Goal: Task Accomplishment & Management: Manage account settings

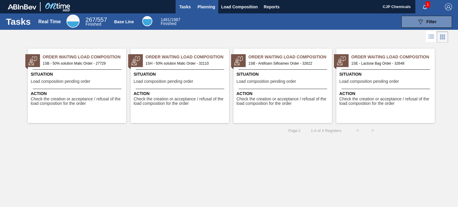
click at [208, 3] on span "Planning" at bounding box center [207, 6] width 18 height 7
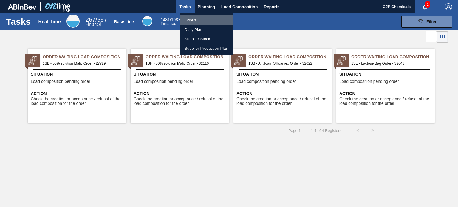
click at [192, 19] on li "Orders" at bounding box center [206, 20] width 53 height 10
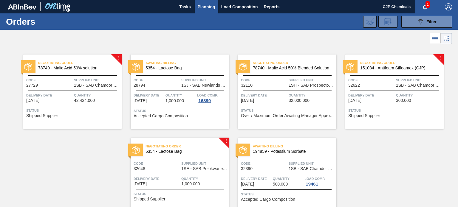
click at [372, 80] on span "Code" at bounding box center [371, 80] width 46 height 6
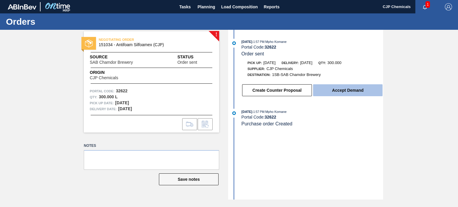
click at [338, 90] on button "Accept Demand" at bounding box center [347, 90] width 69 height 12
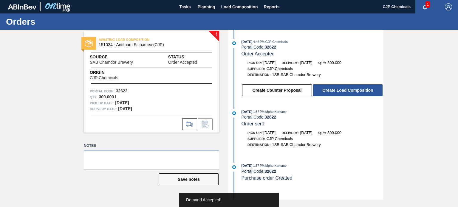
click at [338, 90] on button "Create Load Composition" at bounding box center [347, 90] width 69 height 12
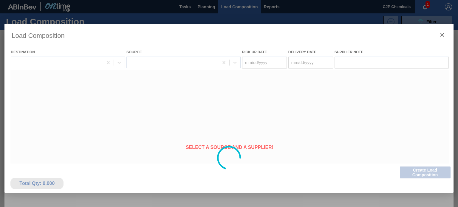
type Date "[DATE]"
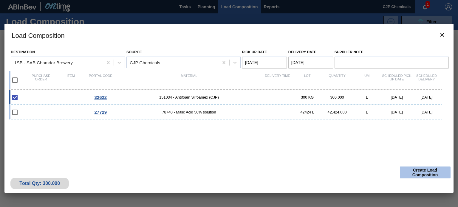
click at [418, 171] on button "Create Load Composition" at bounding box center [425, 173] width 51 height 12
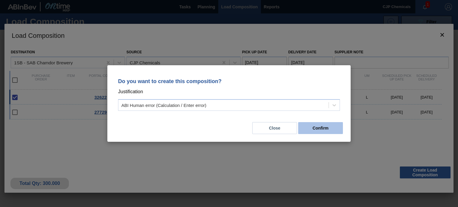
click at [331, 130] on button "Confirm" at bounding box center [320, 128] width 45 height 12
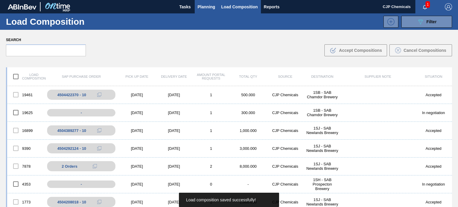
click at [200, 6] on span "Planning" at bounding box center [207, 6] width 18 height 7
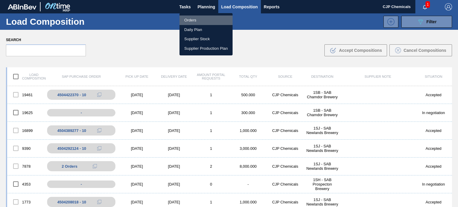
click at [193, 16] on li "Orders" at bounding box center [205, 20] width 53 height 10
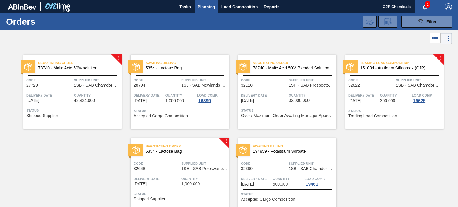
click at [386, 77] on span "Code" at bounding box center [371, 80] width 46 height 6
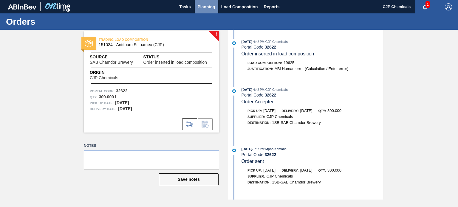
click at [209, 6] on span "Planning" at bounding box center [207, 6] width 18 height 7
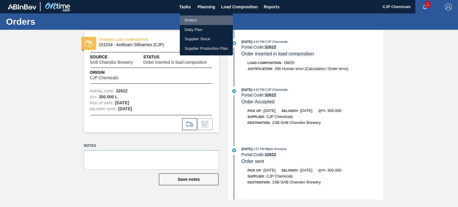
click at [196, 21] on li "Orders" at bounding box center [206, 20] width 53 height 10
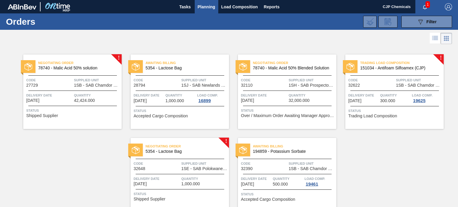
click at [372, 85] on div "Code 32622" at bounding box center [371, 82] width 46 height 10
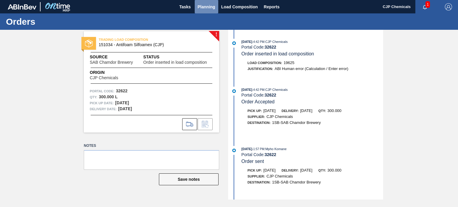
click at [208, 11] on button "Planning" at bounding box center [207, 6] width 24 height 13
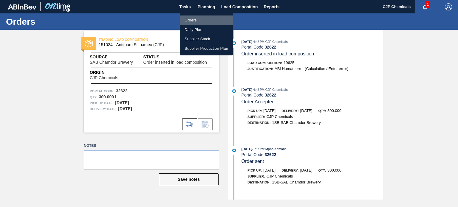
click at [195, 17] on li "Orders" at bounding box center [206, 20] width 53 height 10
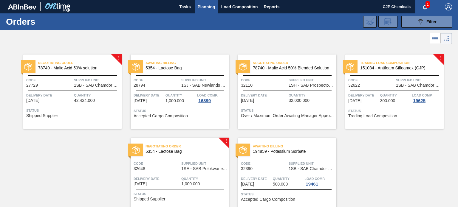
click at [203, 147] on span "Negotiating Order" at bounding box center [186, 146] width 83 height 6
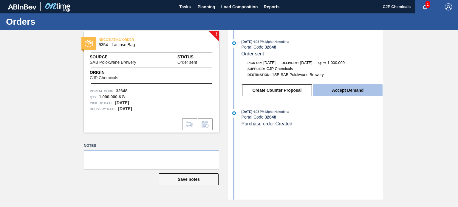
click at [344, 95] on button "Accept Demand" at bounding box center [347, 90] width 69 height 12
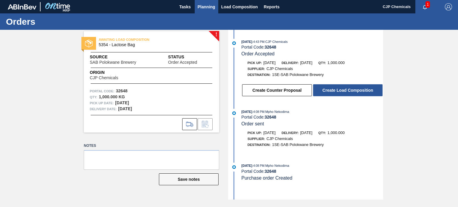
click at [209, 8] on span "Planning" at bounding box center [207, 6] width 18 height 7
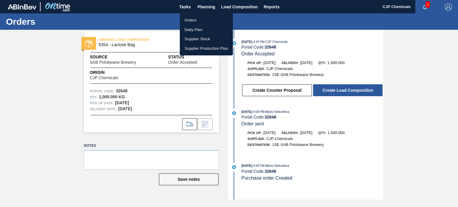
click at [192, 18] on li "Orders" at bounding box center [206, 20] width 53 height 10
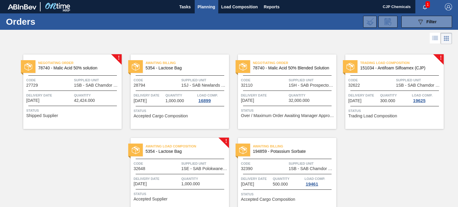
click at [200, 147] on span "Awaiting Load Composition" at bounding box center [186, 146] width 83 height 6
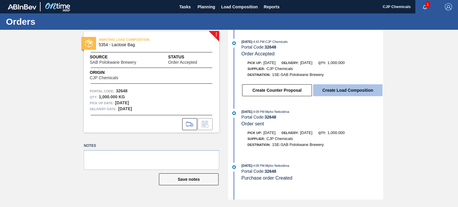
click at [346, 93] on button "Create Load Composition" at bounding box center [347, 90] width 69 height 12
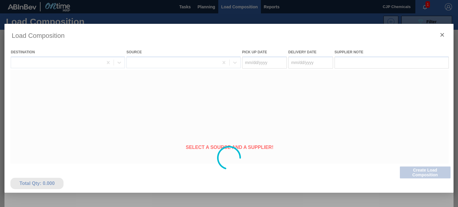
type Date "[DATE]"
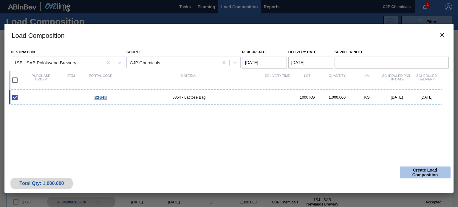
click at [412, 175] on button "Create Load Composition" at bounding box center [425, 173] width 51 height 12
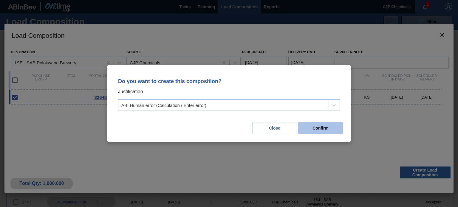
click at [329, 126] on button "Confirm" at bounding box center [320, 128] width 45 height 12
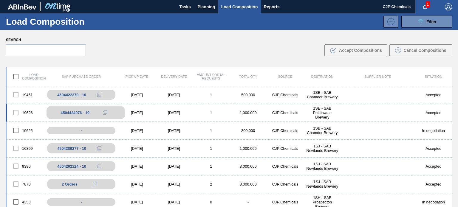
click at [84, 112] on div "4504424076 - 10" at bounding box center [74, 113] width 29 height 4
click at [210, 7] on span "Planning" at bounding box center [207, 6] width 18 height 7
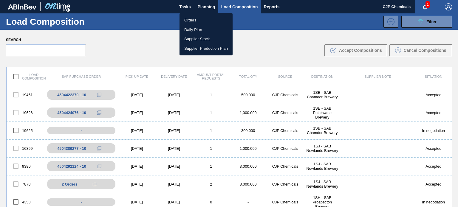
click at [192, 21] on li "Orders" at bounding box center [205, 20] width 53 height 10
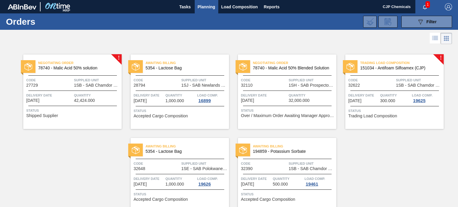
click at [195, 151] on span "5354 - Lactose Bag" at bounding box center [184, 151] width 79 height 4
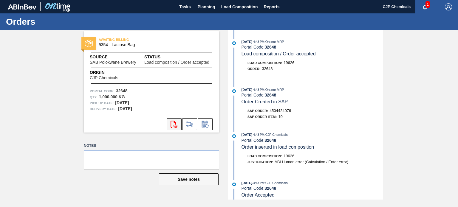
click at [174, 125] on icon "svg{fill:#ff0000}" at bounding box center [173, 124] width 7 height 7
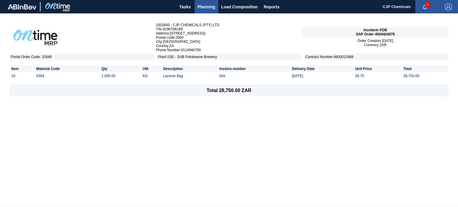
click at [206, 9] on span "Planning" at bounding box center [207, 6] width 18 height 7
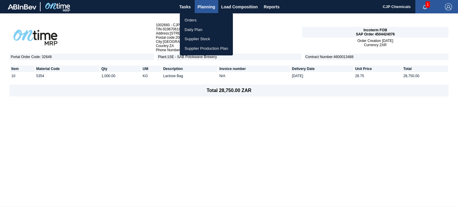
click at [194, 20] on li "Orders" at bounding box center [206, 20] width 53 height 10
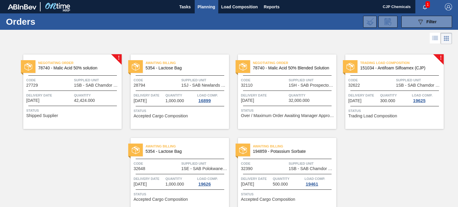
click at [395, 115] on span "Trading Load Composition" at bounding box center [372, 116] width 49 height 4
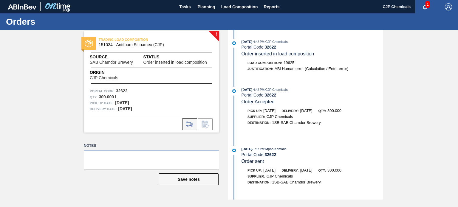
click at [191, 127] on icon at bounding box center [190, 124] width 10 height 7
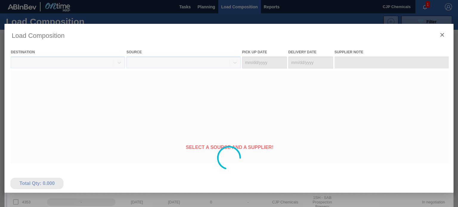
type Date "[DATE]"
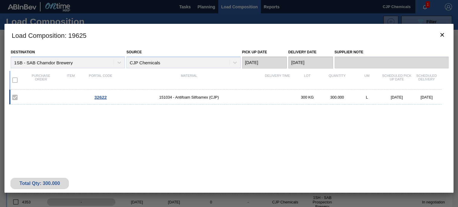
click at [103, 97] on span "32622" at bounding box center [100, 97] width 13 height 5
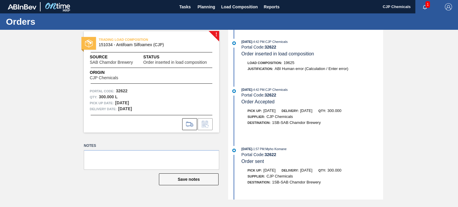
click at [125, 43] on span "TRADING LOAD COMPOSITION" at bounding box center [140, 40] width 83 height 6
click at [89, 45] on img at bounding box center [89, 44] width 8 height 8
click at [131, 40] on span "TRADING LOAD COMPOSITION" at bounding box center [140, 40] width 83 height 6
click at [206, 6] on span "Planning" at bounding box center [207, 6] width 18 height 7
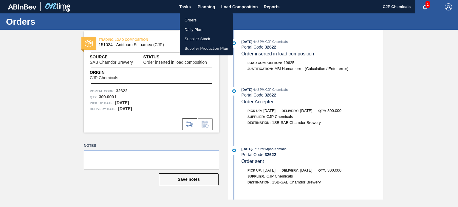
click at [190, 22] on li "Orders" at bounding box center [206, 20] width 53 height 10
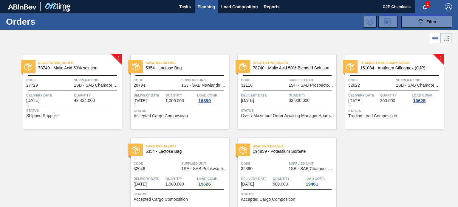
click at [102, 101] on div "Quantity 42,424.000" at bounding box center [97, 97] width 46 height 10
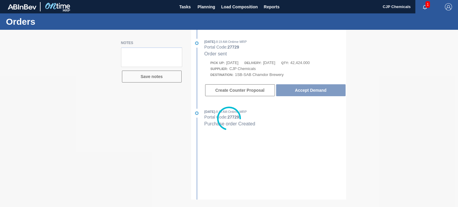
type textarea "Still waiting feedback"
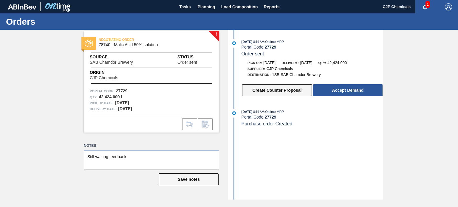
click at [284, 94] on button "Create Counter Proposal" at bounding box center [277, 90] width 70 height 12
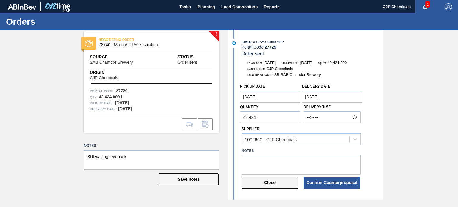
click at [268, 182] on button "Close" at bounding box center [269, 183] width 57 height 12
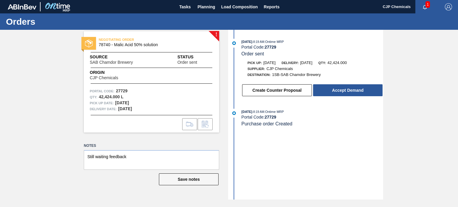
click at [279, 74] on span "1SB-SAB Chamdor Brewery" at bounding box center [296, 74] width 49 height 4
drag, startPoint x: 279, startPoint y: 74, endPoint x: 203, endPoint y: 140, distance: 101.2
click at [203, 140] on div "! NEGOTIATING ORDER 78740 - Malic Acid 50% solution Source SAB Chamdor Brewery …" at bounding box center [147, 115] width 144 height 170
click at [209, 10] on button "Planning" at bounding box center [207, 6] width 24 height 13
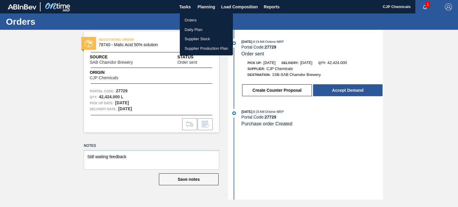
click at [194, 20] on li "Orders" at bounding box center [206, 20] width 53 height 10
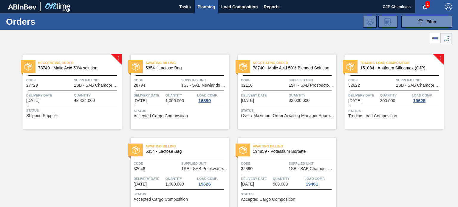
click at [428, 60] on span "Trading Load Composition" at bounding box center [401, 63] width 83 height 6
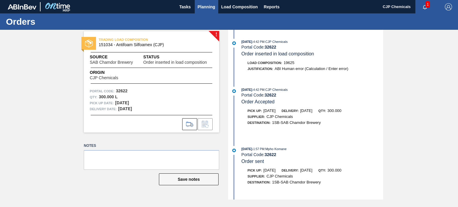
click at [211, 11] on button "Planning" at bounding box center [207, 6] width 24 height 13
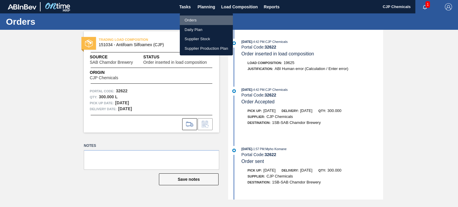
click at [189, 20] on li "Orders" at bounding box center [206, 20] width 53 height 10
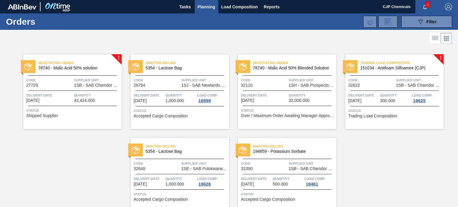
click at [376, 75] on div "Trading Load Composition 151034 - Antifoam Silfoamex (CJP) Code 32622 Supplied …" at bounding box center [394, 92] width 98 height 74
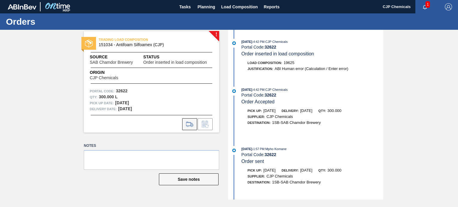
click at [189, 128] on icon at bounding box center [190, 124] width 10 height 7
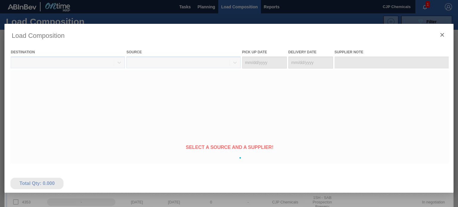
type Date "[DATE]"
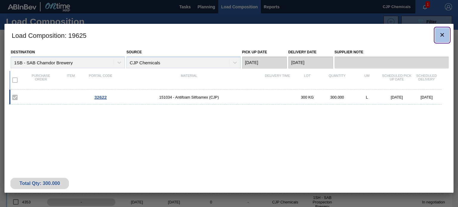
click at [443, 34] on icon "botão de ícone" at bounding box center [441, 34] width 7 height 7
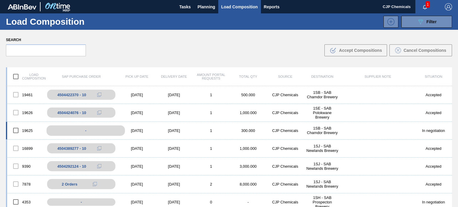
click at [85, 128] on div "-" at bounding box center [85, 130] width 78 height 10
click at [204, 8] on span "Planning" at bounding box center [207, 6] width 18 height 7
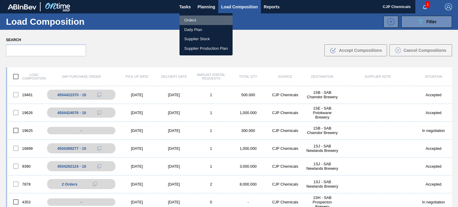
click at [184, 23] on li "Orders" at bounding box center [205, 20] width 53 height 10
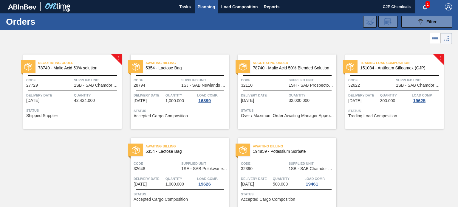
click at [420, 4] on button "button" at bounding box center [424, 7] width 19 height 8
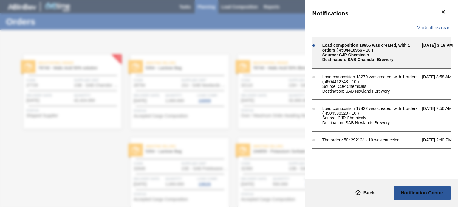
click at [369, 52] on div "Load composition 18955 was created, with 1 orders ( 4504416966 - 10 )" at bounding box center [370, 48] width 97 height 10
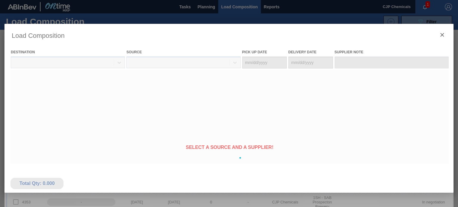
type Date "09/13/2025"
type Date "09/14/2025"
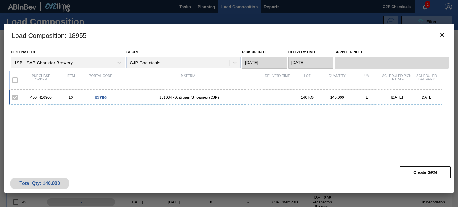
click at [208, 97] on span "151034 - Antifoam Silfoamex (CJP)" at bounding box center [188, 97] width 147 height 4
click at [441, 32] on icon "botão de ícone" at bounding box center [441, 34] width 7 height 7
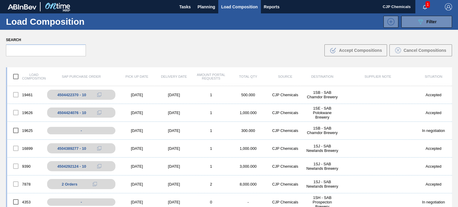
click at [424, 8] on icon "button" at bounding box center [424, 7] width 5 height 5
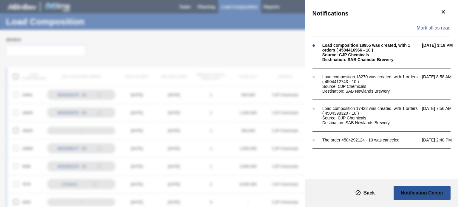
click at [431, 26] on span "Mark all as read" at bounding box center [433, 27] width 34 height 5
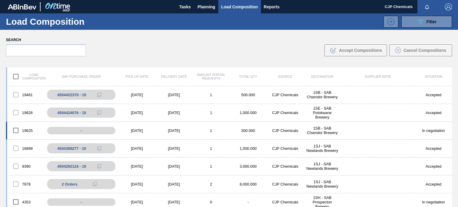
click at [434, 130] on div "In negotiation" at bounding box center [433, 130] width 37 height 4
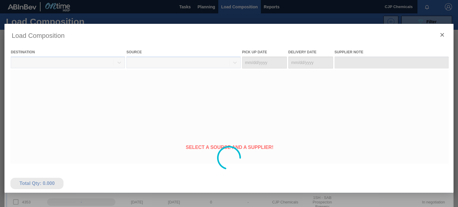
type Date "[DATE]"
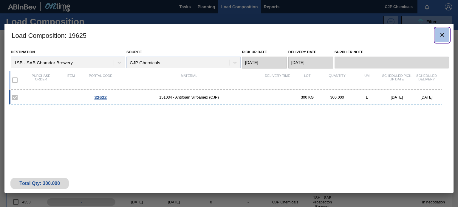
click at [442, 38] on icon "botão de ícone" at bounding box center [441, 34] width 7 height 7
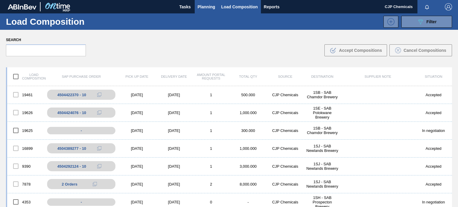
click at [209, 9] on span "Planning" at bounding box center [207, 6] width 18 height 7
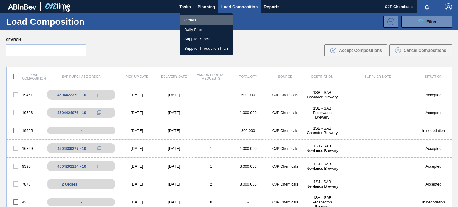
click at [197, 18] on li "Orders" at bounding box center [205, 20] width 53 height 10
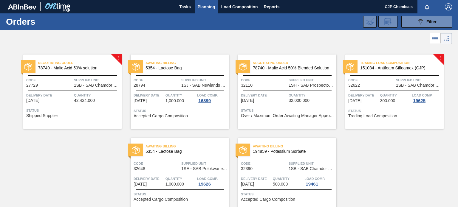
click at [372, 87] on div "Code 32622" at bounding box center [371, 82] width 46 height 10
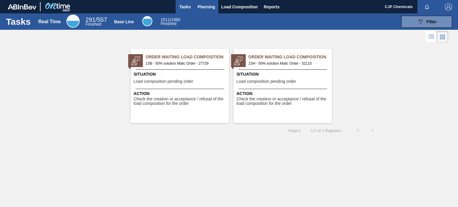
click at [206, 3] on span "Planning" at bounding box center [207, 6] width 18 height 7
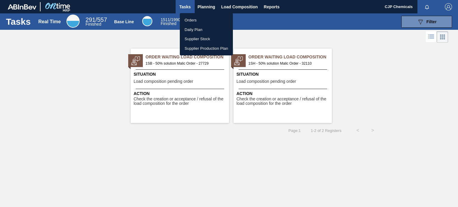
click at [192, 22] on li "Orders" at bounding box center [206, 20] width 53 height 10
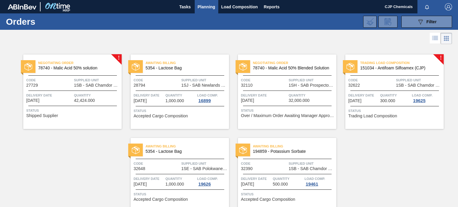
click at [373, 86] on div "Code 32622" at bounding box center [371, 82] width 46 height 10
